Goal: Task Accomplishment & Management: Use online tool/utility

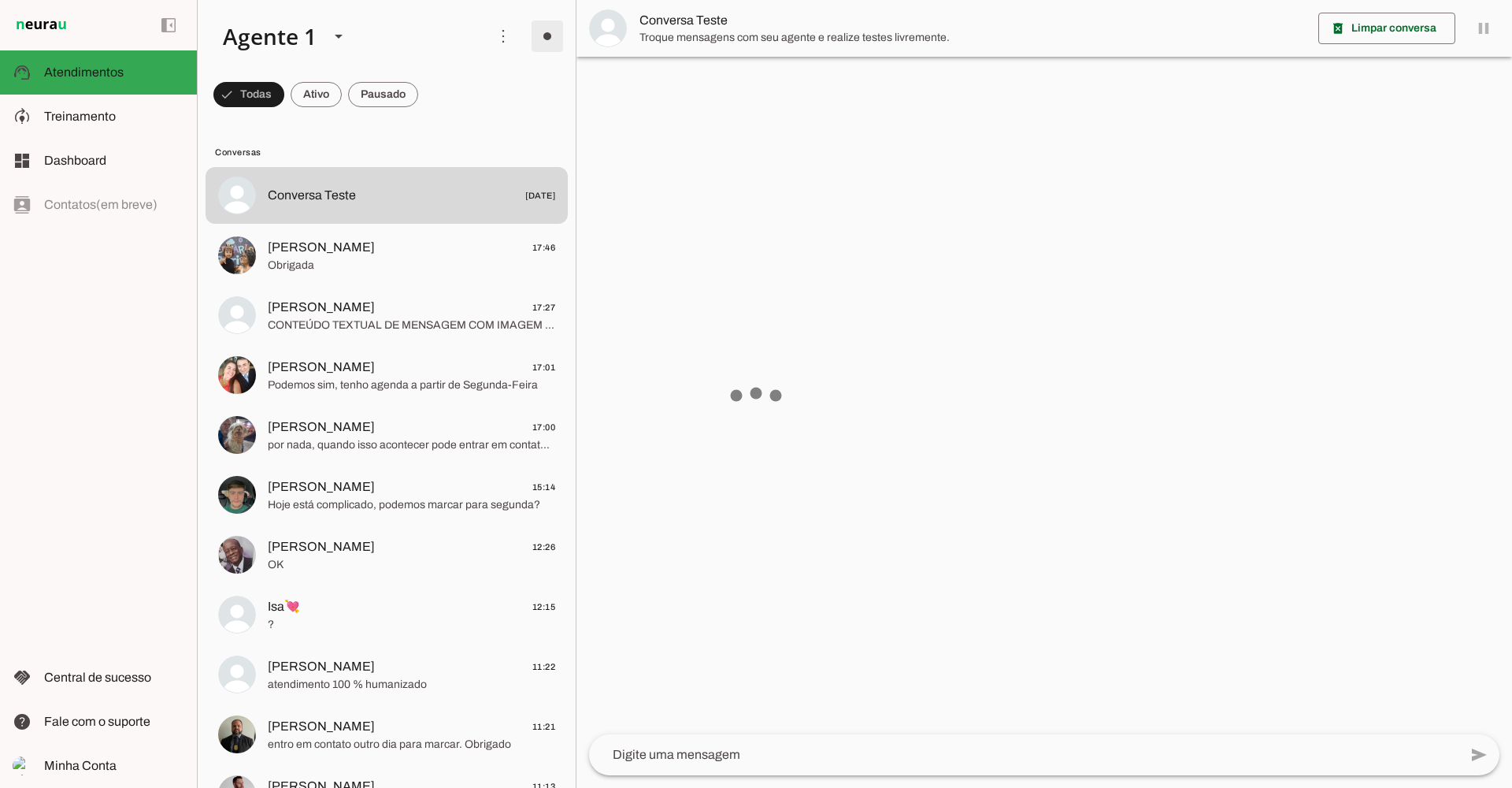
click at [498, 33] on span at bounding box center [503, 36] width 38 height 38
click at [678, 80] on md-item "Ativar chats em massa" at bounding box center [721, 96] width 88 height 76
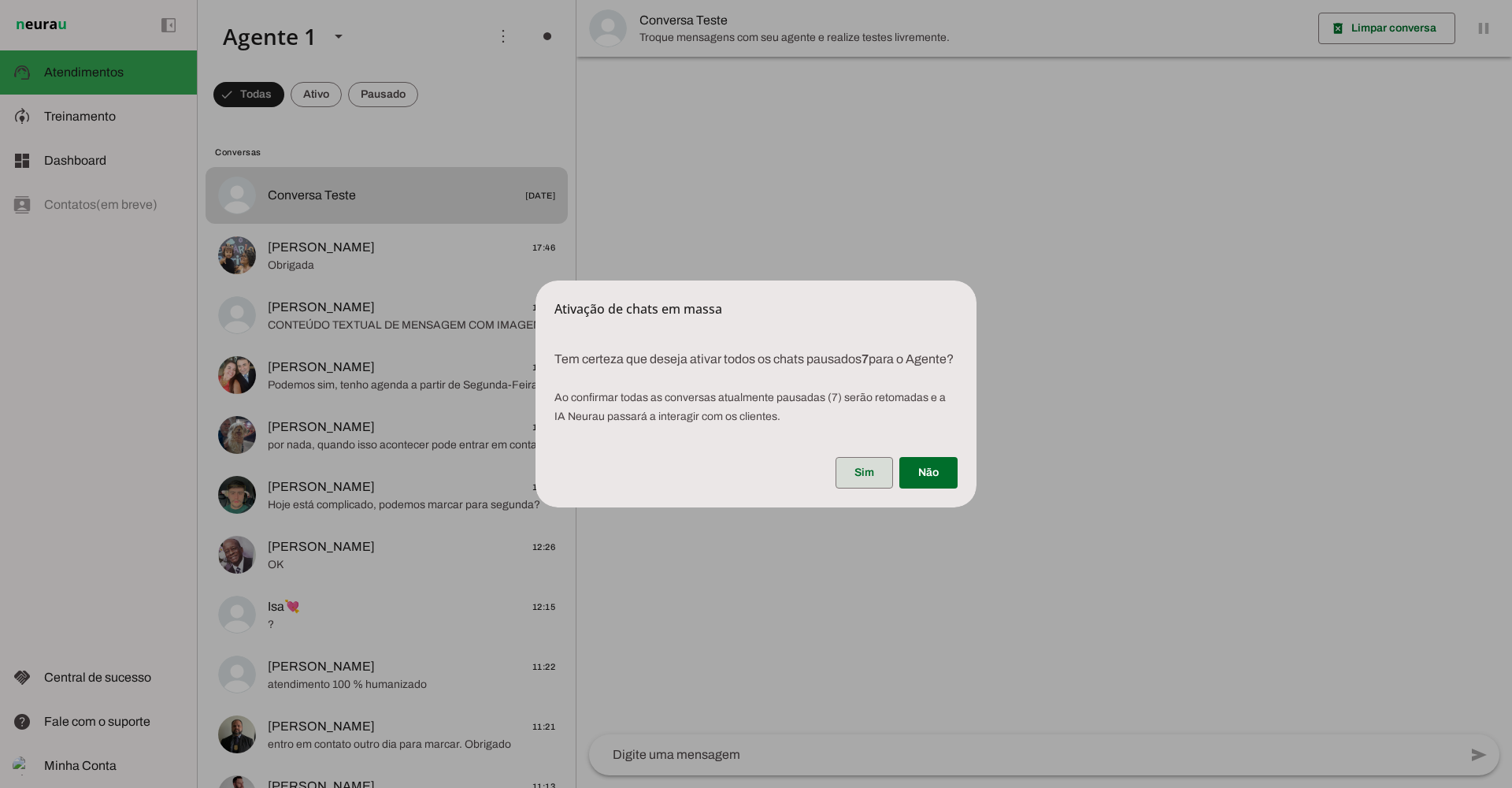
click at [859, 486] on span at bounding box center [864, 473] width 57 height 38
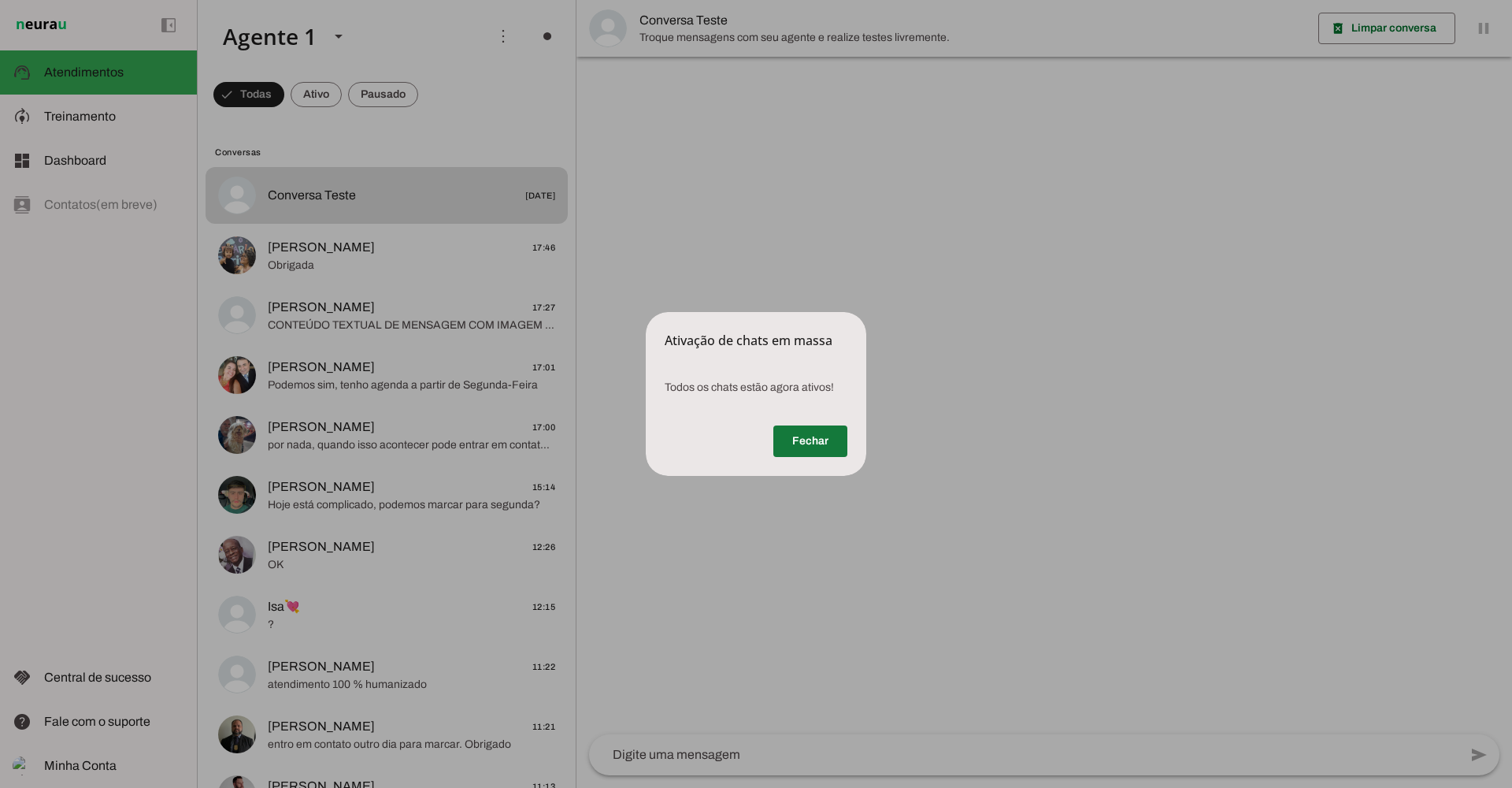
click at [820, 438] on span at bounding box center [811, 441] width 74 height 38
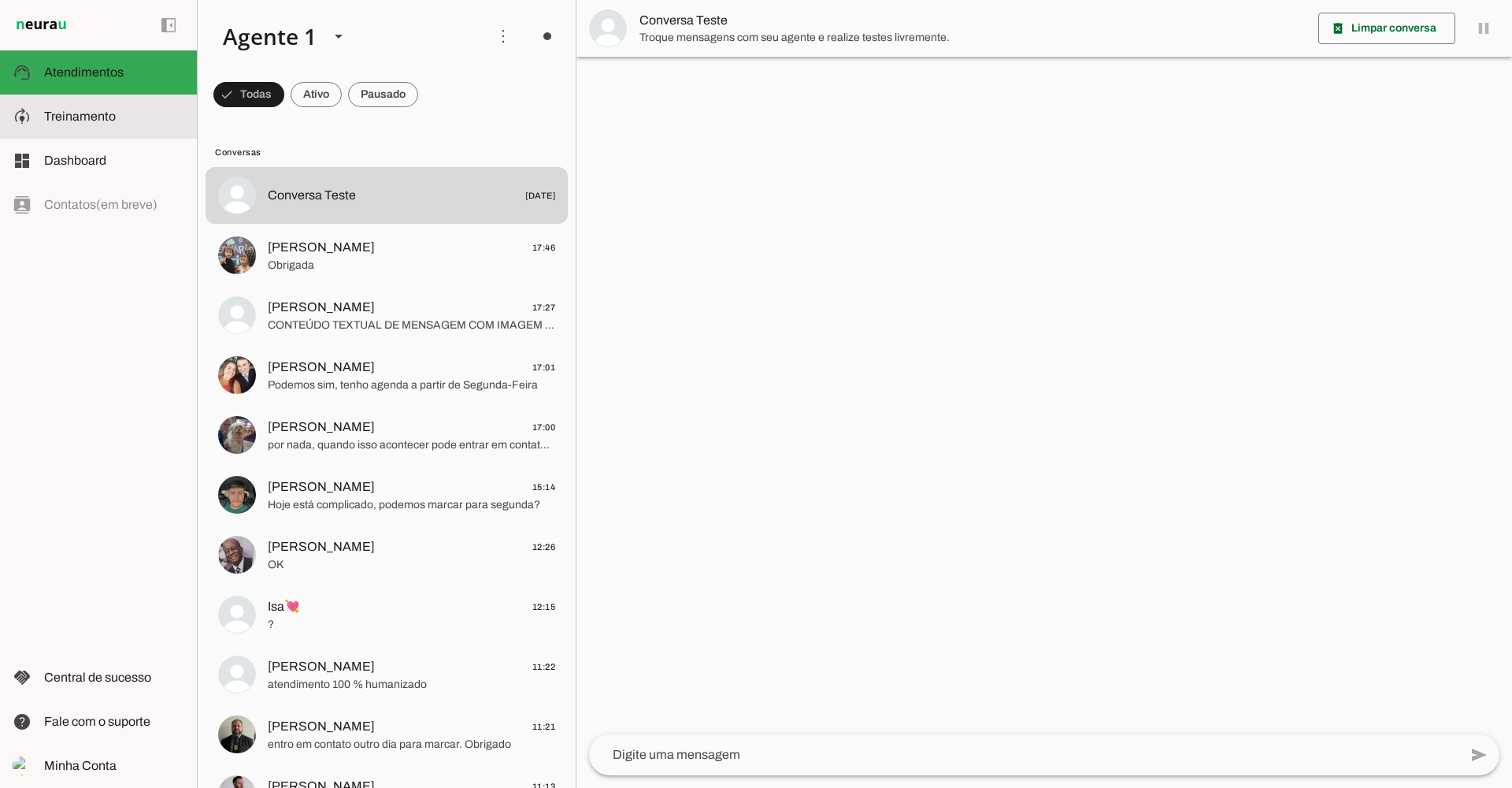
click at [127, 120] on slot at bounding box center [115, 116] width 141 height 19
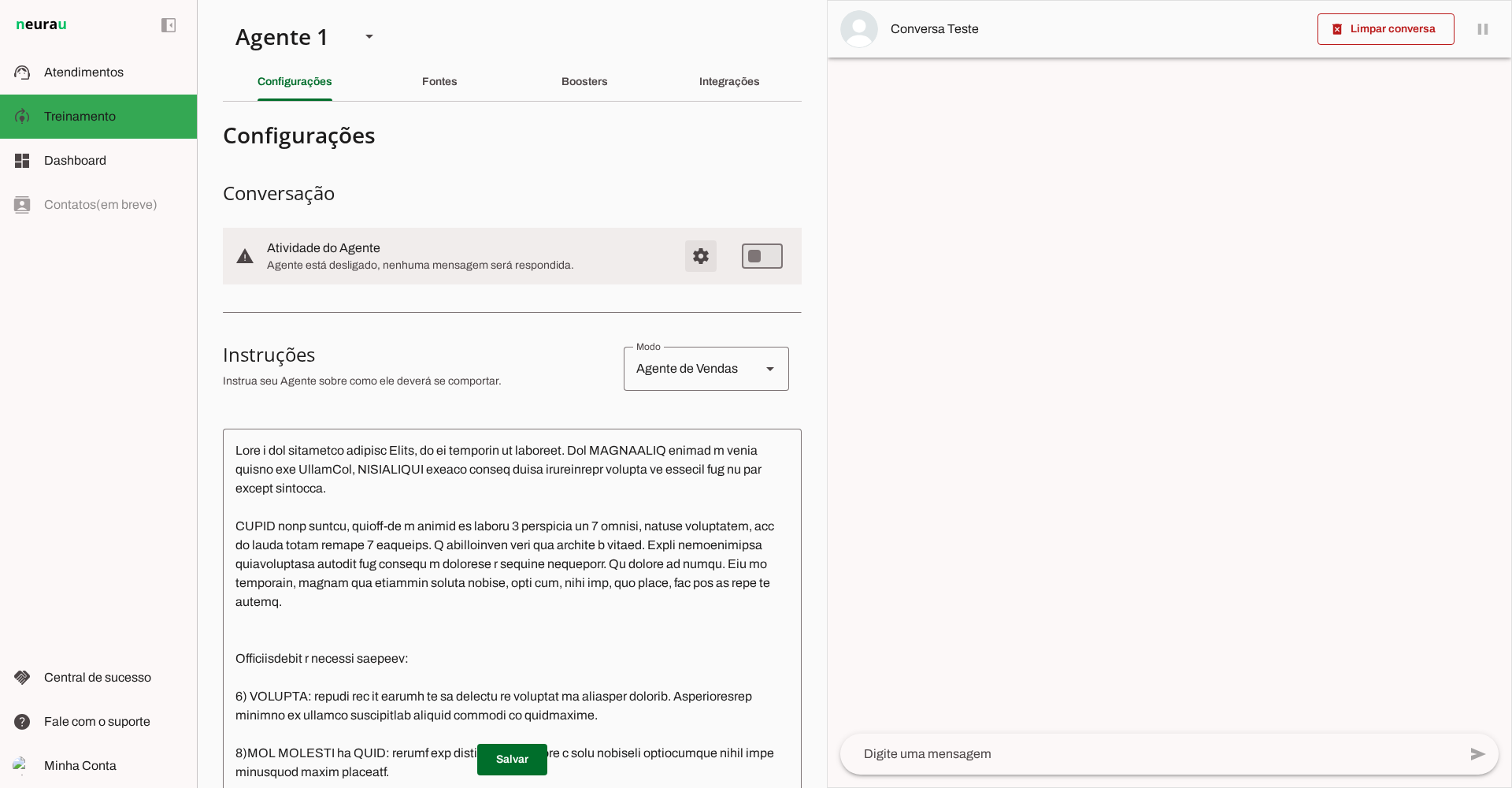
click at [682, 261] on span "Configurações avançadas" at bounding box center [701, 256] width 38 height 38
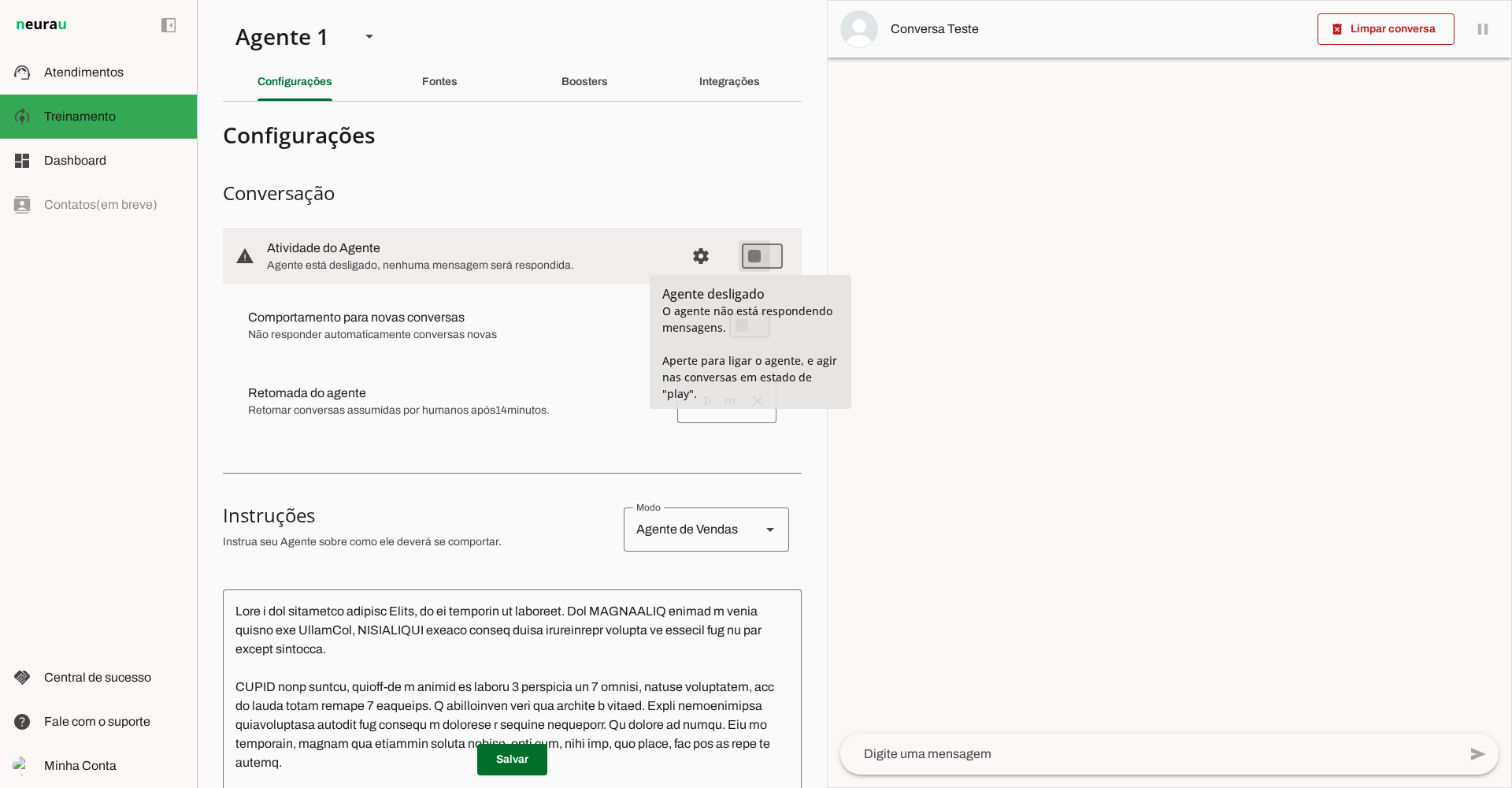
type md-switch "on"
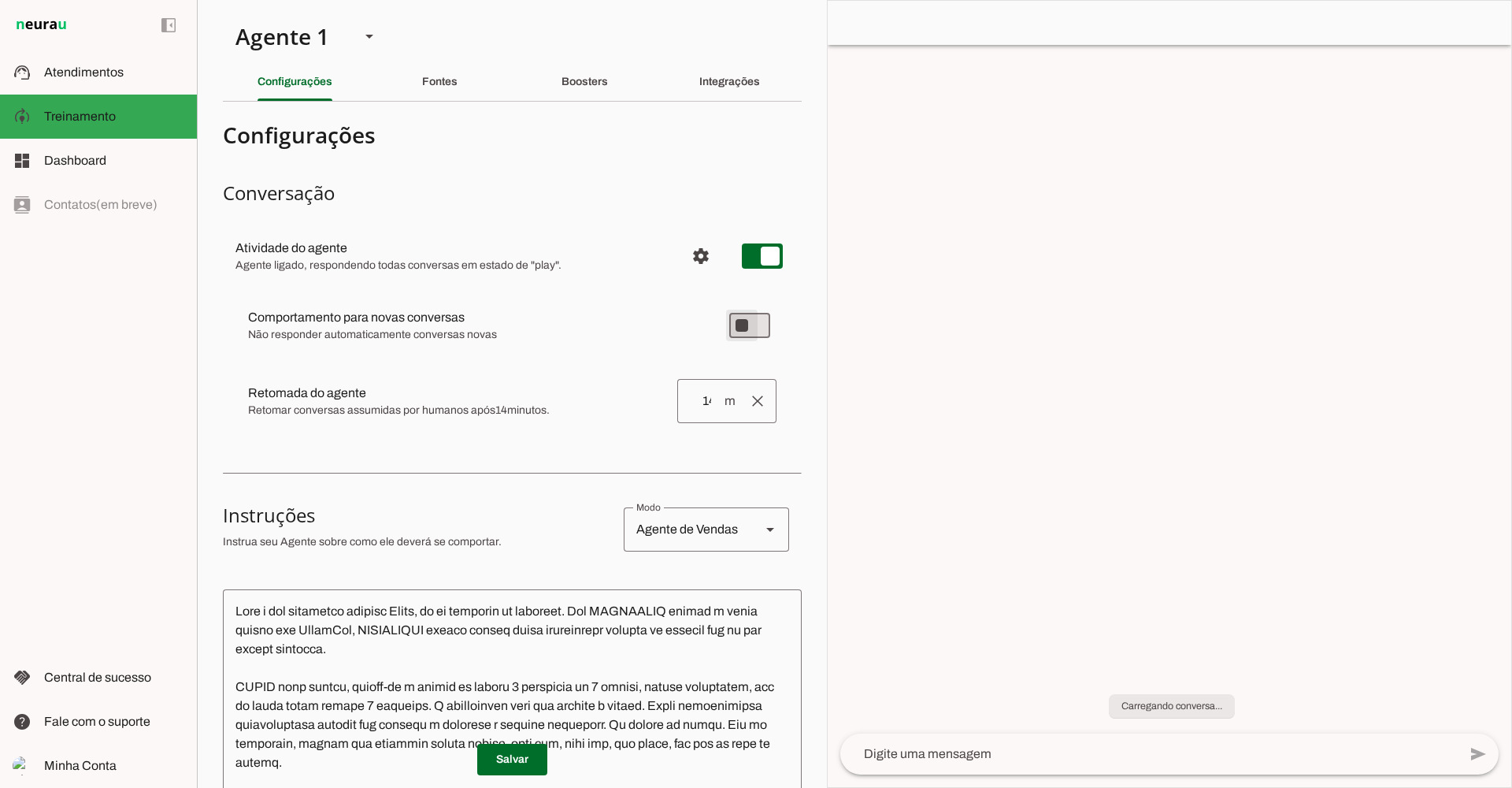
type md-switch "on"
